Goal: Information Seeking & Learning: Learn about a topic

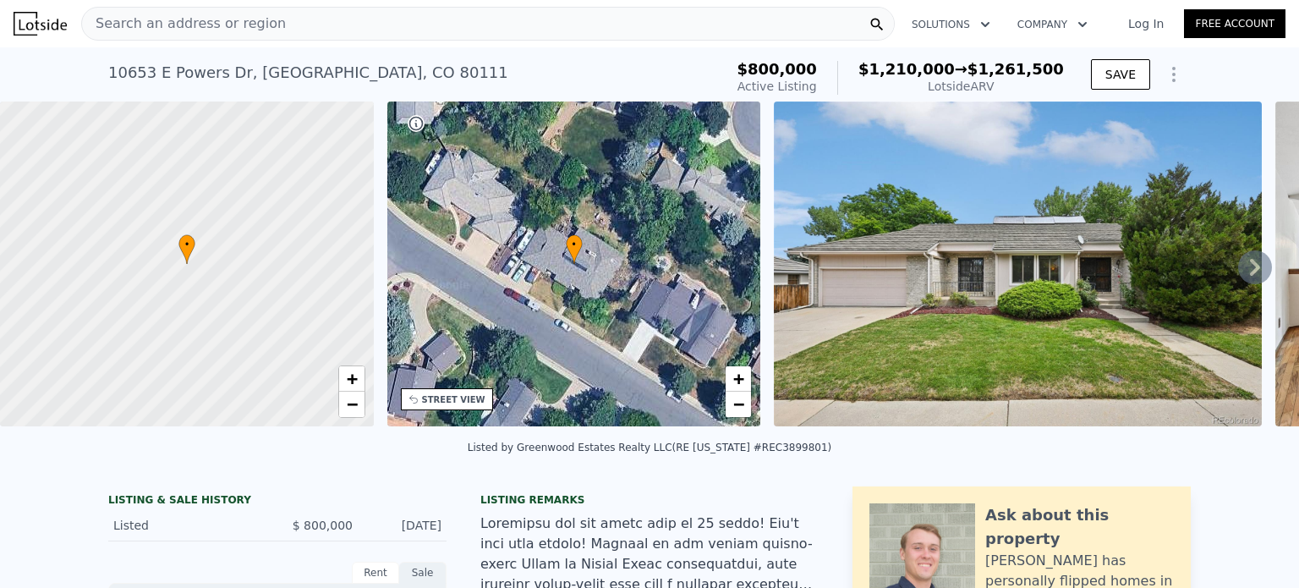
click at [191, 15] on span "Search an address or region" at bounding box center [184, 24] width 204 height 20
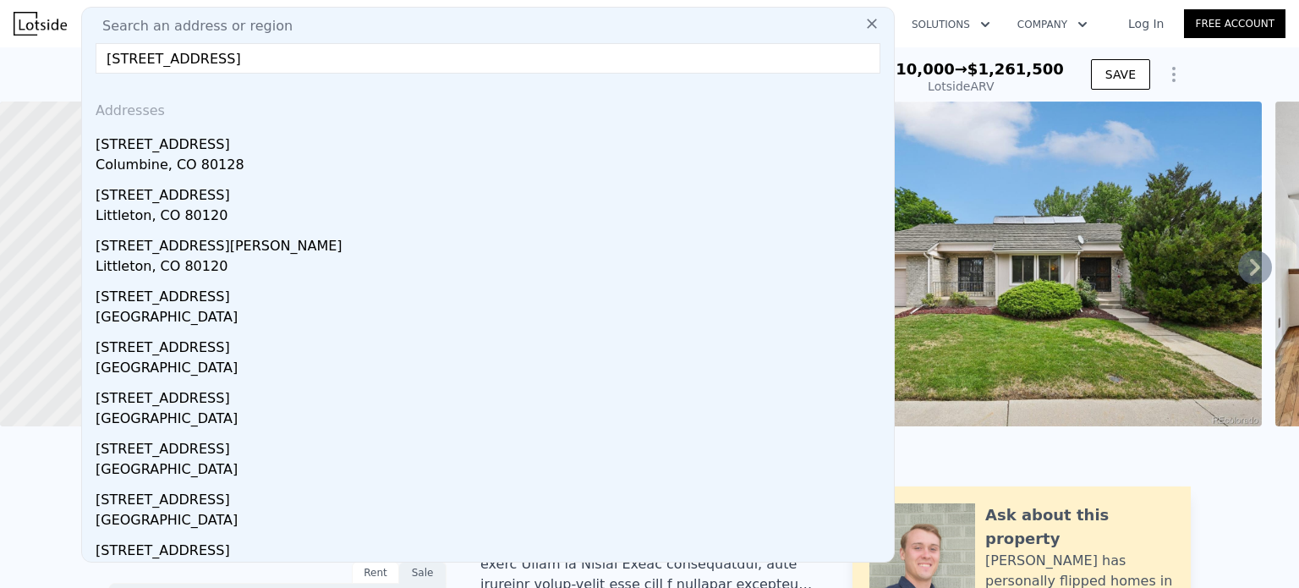
type input "5366 W Portland Dr, Littleton, CO 80128"
click at [167, 158] on div "Columbine, CO 80128" at bounding box center [491, 167] width 791 height 24
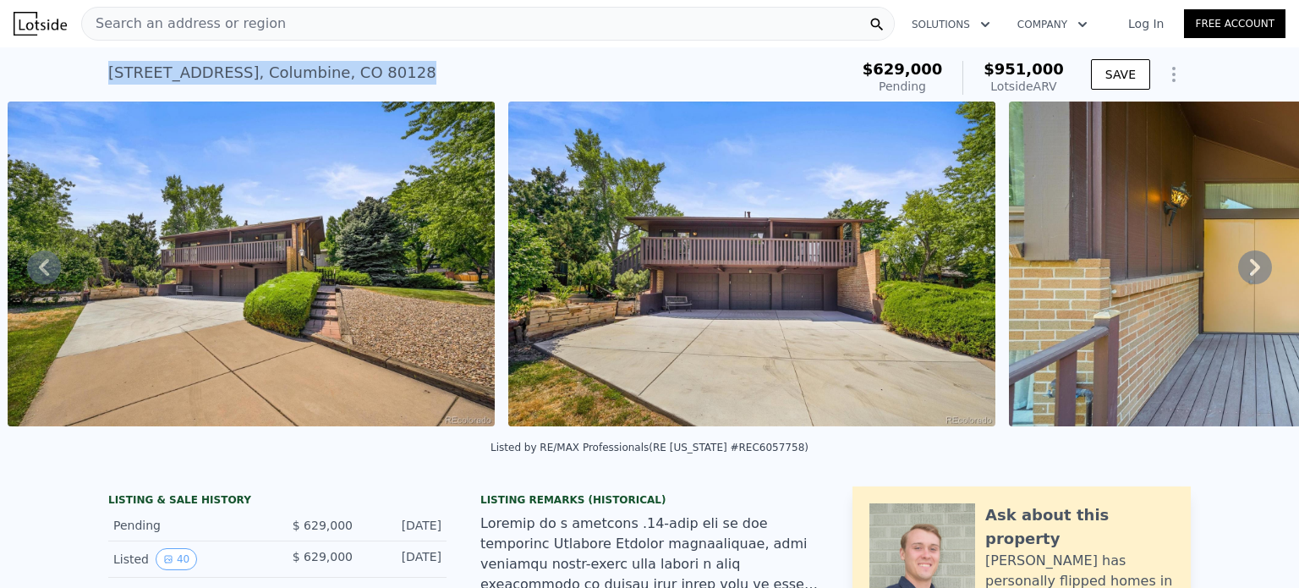
drag, startPoint x: 401, startPoint y: 70, endPoint x: 102, endPoint y: 75, distance: 298.5
click at [108, 75] on div "5366 W Portland Dr , Columbine , CO 80128 Pending (~ARV $951k )" at bounding box center [475, 77] width 734 height 47
copy div "5366 W Portland Dr , Columbine , CO 80128"
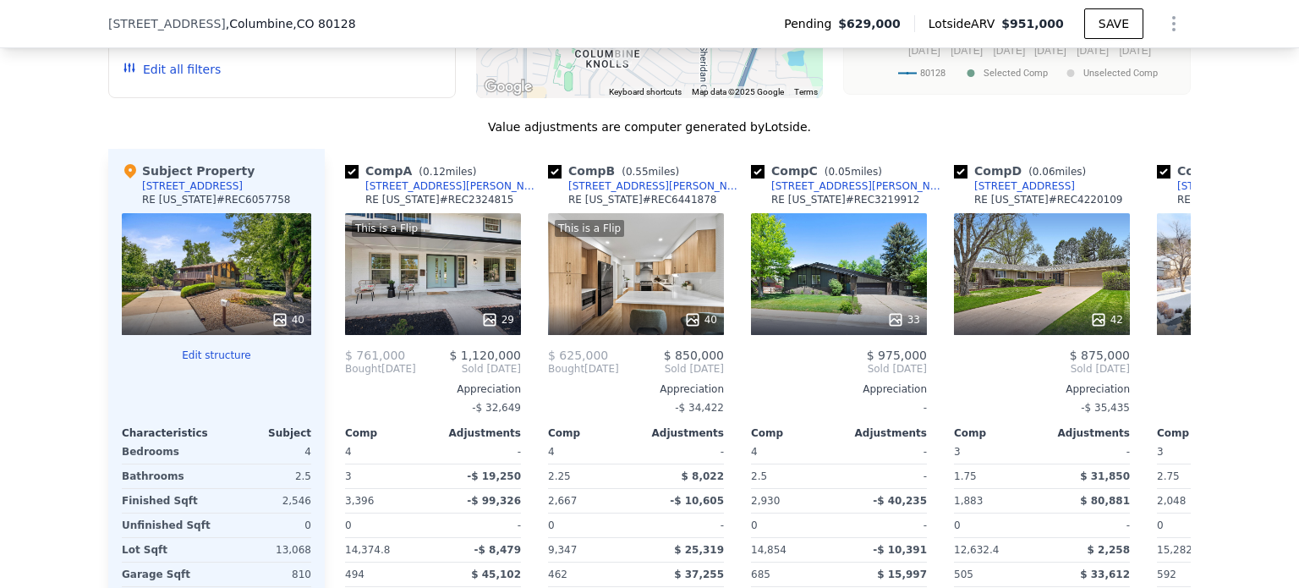
scroll to position [1590, 0]
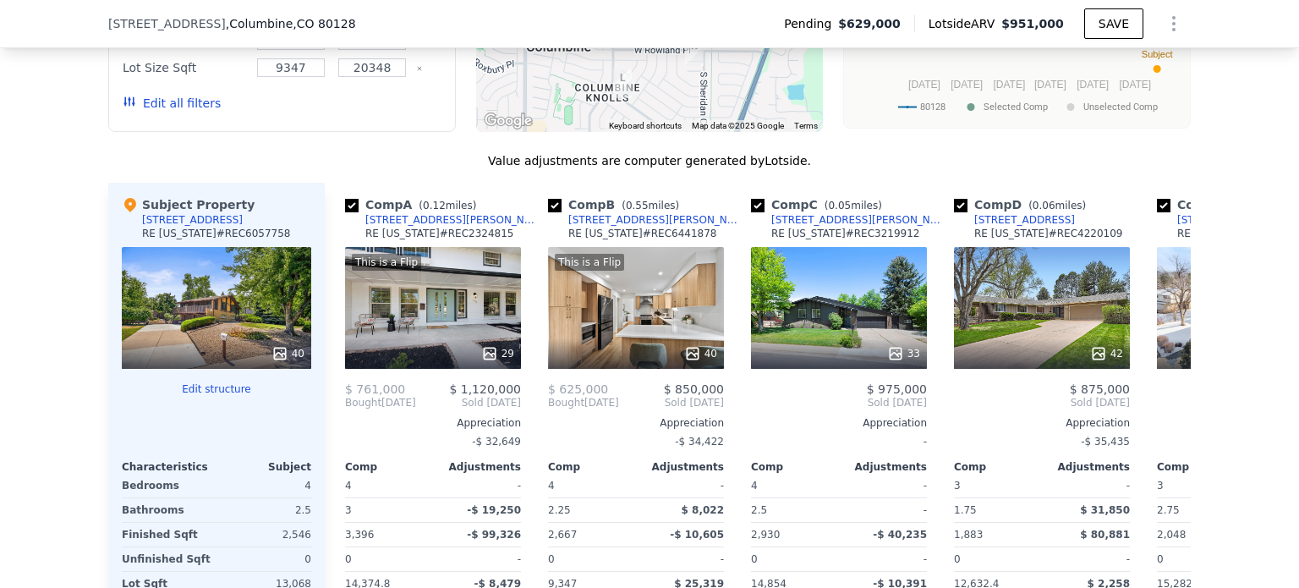
click at [387, 333] on div "This is a Flip 29" at bounding box center [433, 308] width 176 height 122
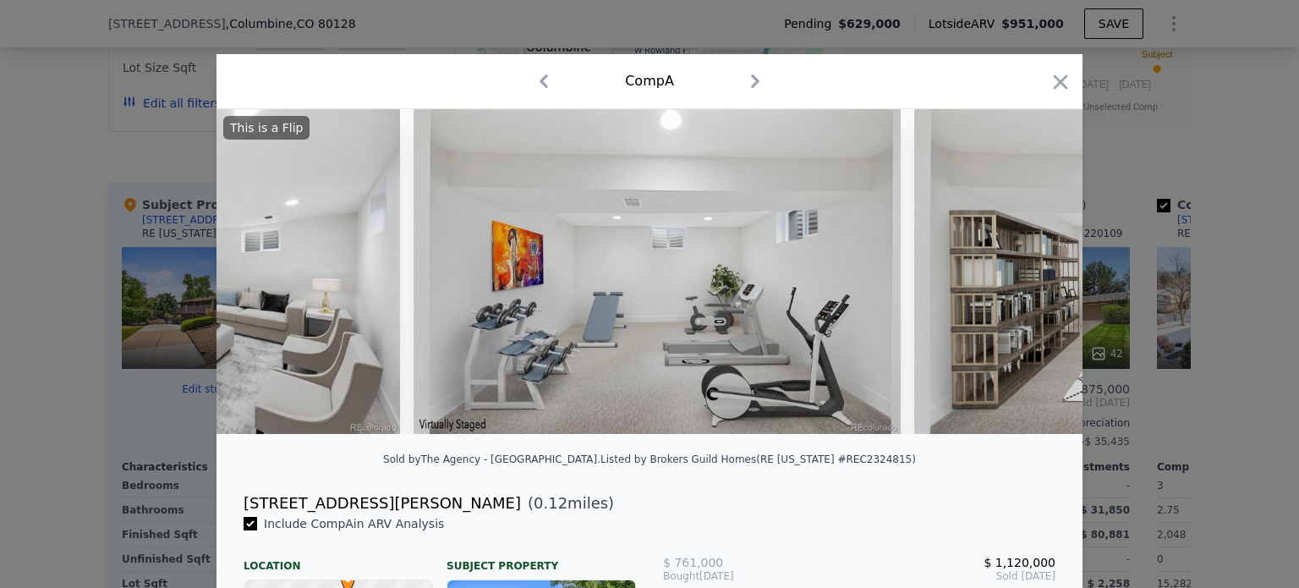
scroll to position [0, 13666]
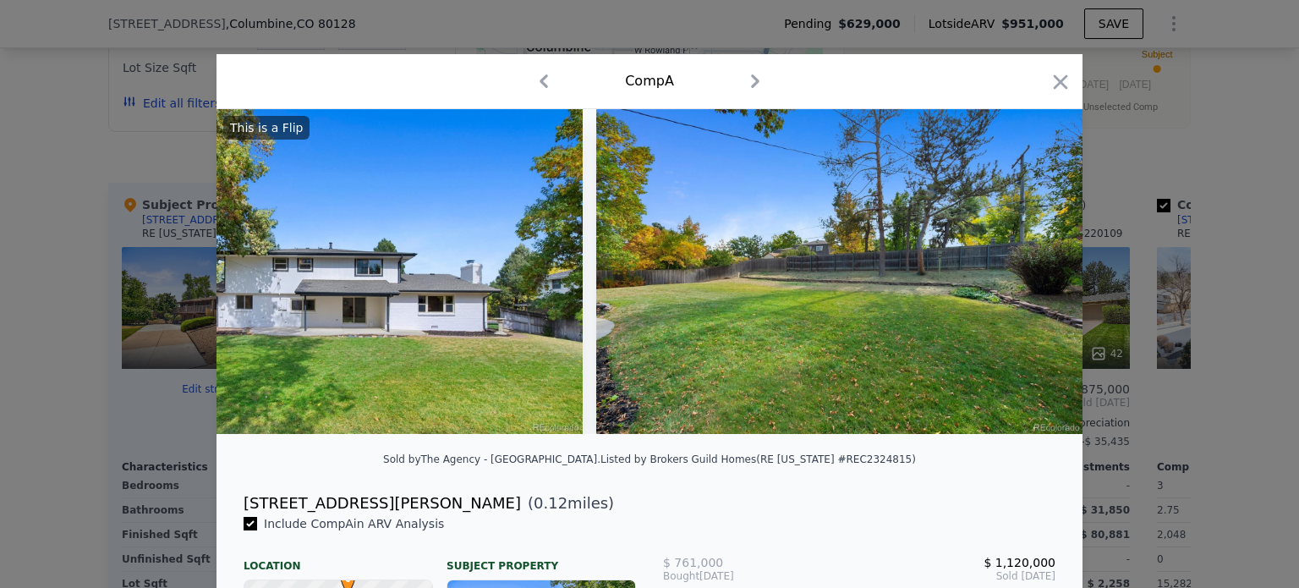
click at [1053, 84] on icon "button" at bounding box center [1060, 81] width 14 height 14
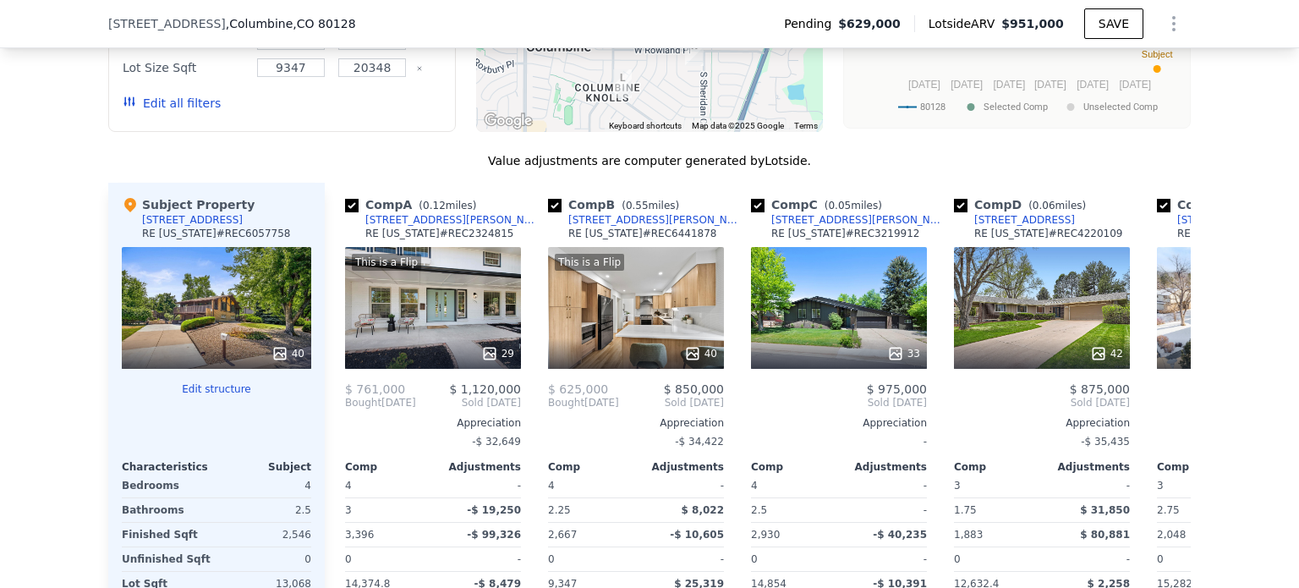
click at [849, 290] on div "33" at bounding box center [839, 308] width 176 height 122
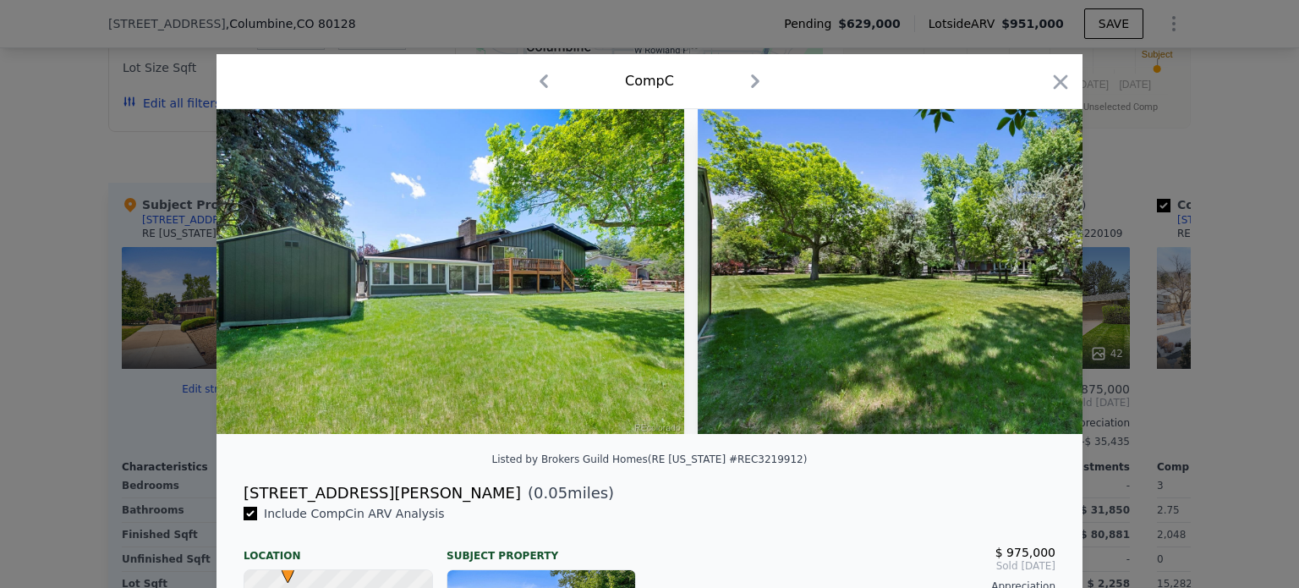
scroll to position [0, 15647]
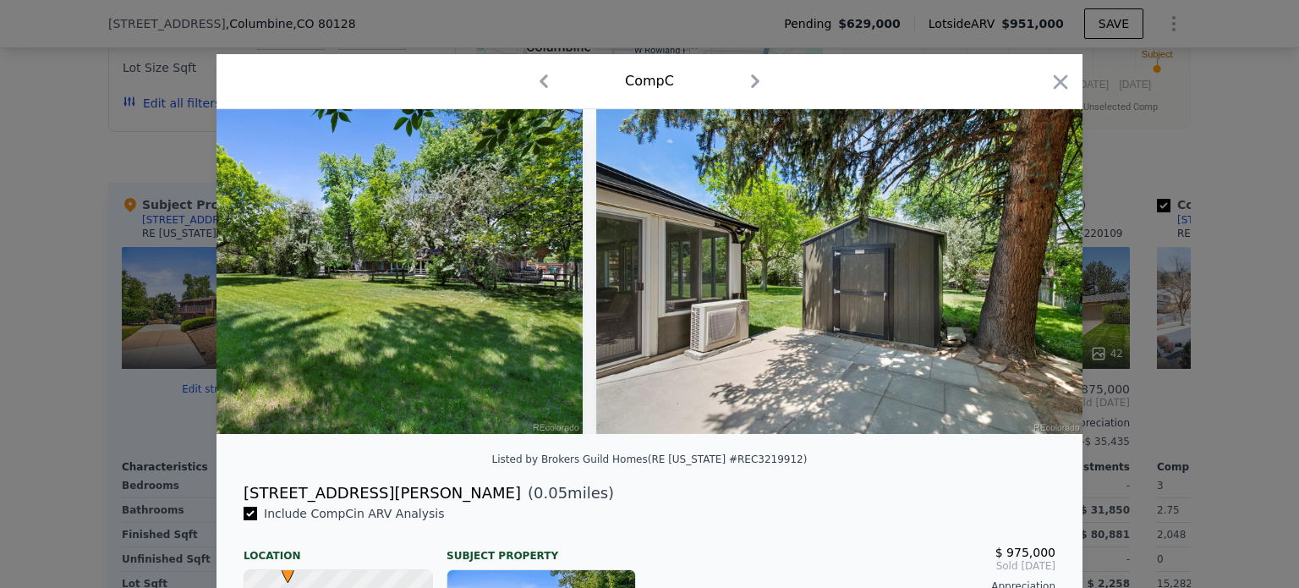
click at [1051, 88] on icon "button" at bounding box center [1060, 82] width 24 height 24
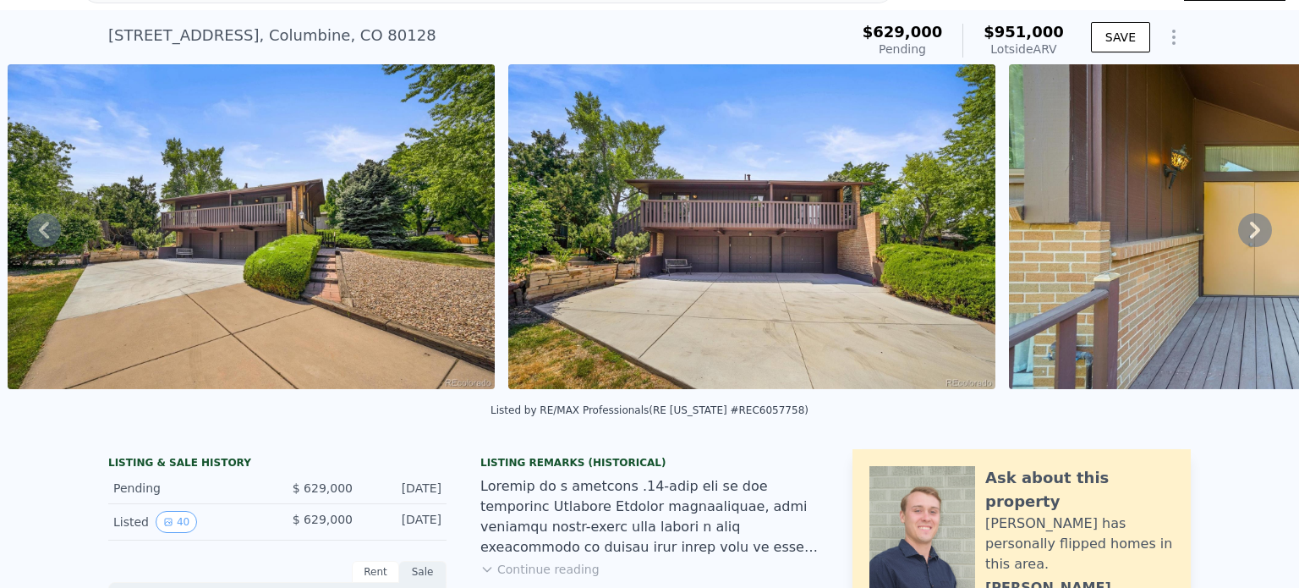
scroll to position [39, 0]
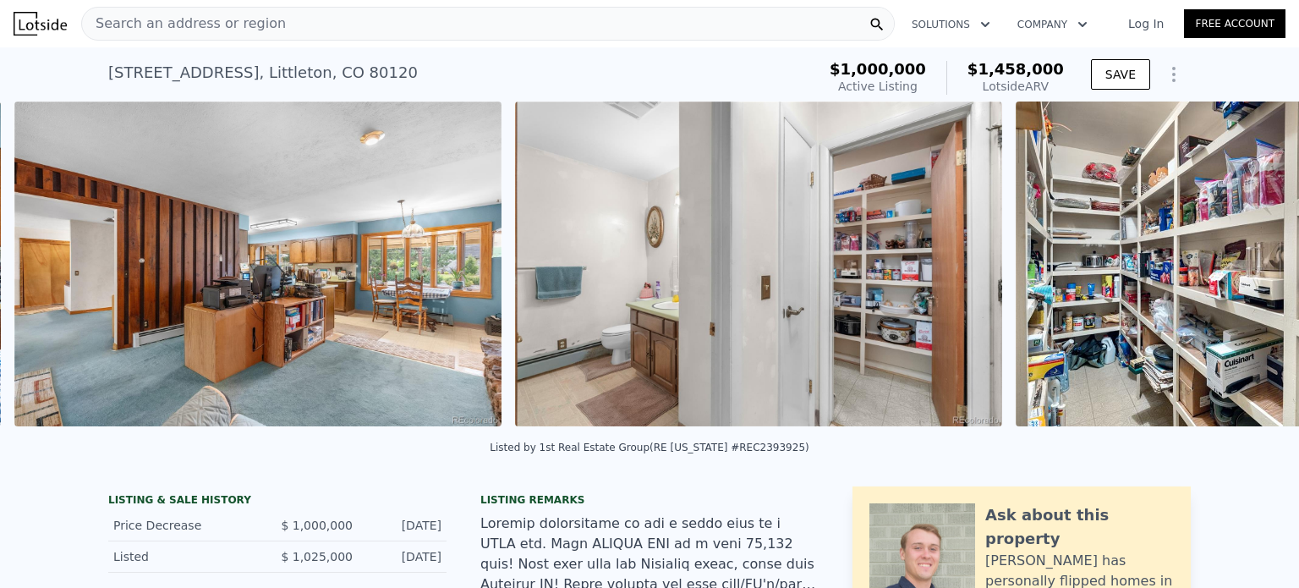
scroll to position [0, 10880]
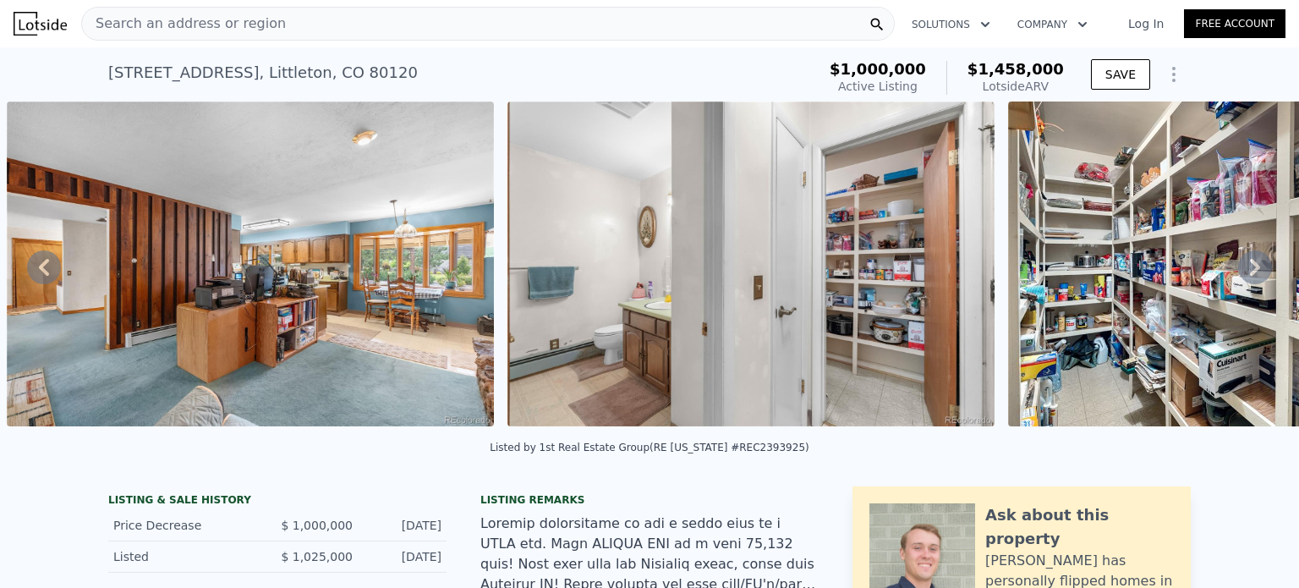
drag, startPoint x: 233, startPoint y: 74, endPoint x: 97, endPoint y: 74, distance: 136.1
click at [97, 74] on div "[STREET_ADDRESS] Active at $1m (~ARV $1.458m ) $1,000,000 Active Listing $1,458…" at bounding box center [649, 74] width 1299 height 54
copy div "7100 S Windermere"
